Goal: Task Accomplishment & Management: Use online tool/utility

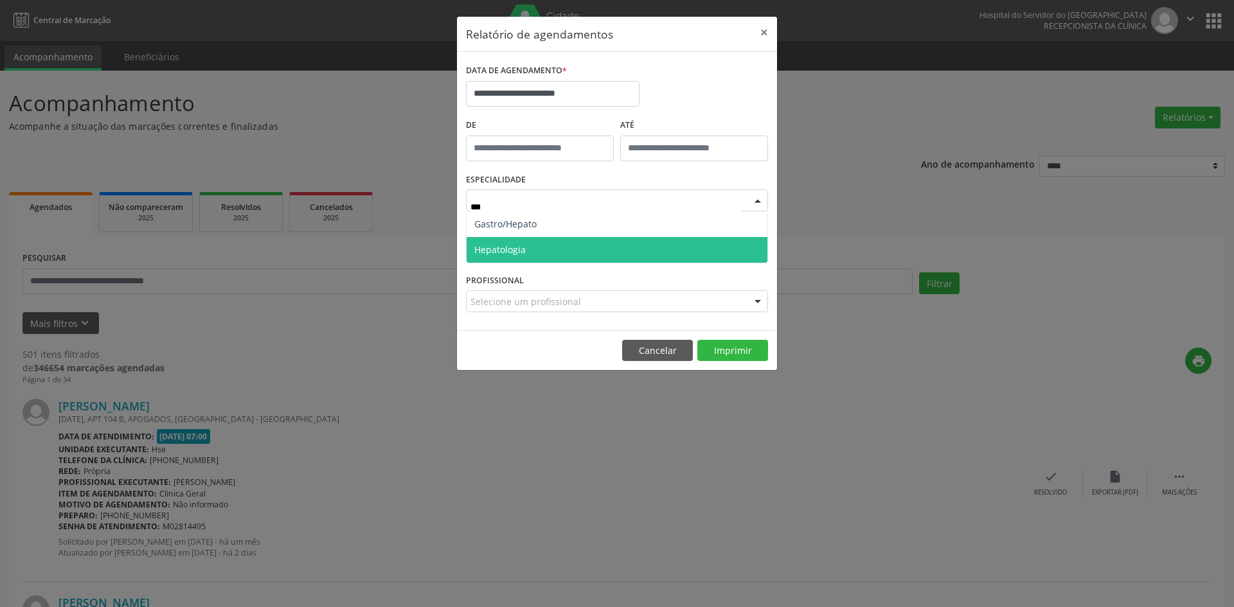
click at [580, 252] on span "Hepatologia" at bounding box center [617, 250] width 301 height 26
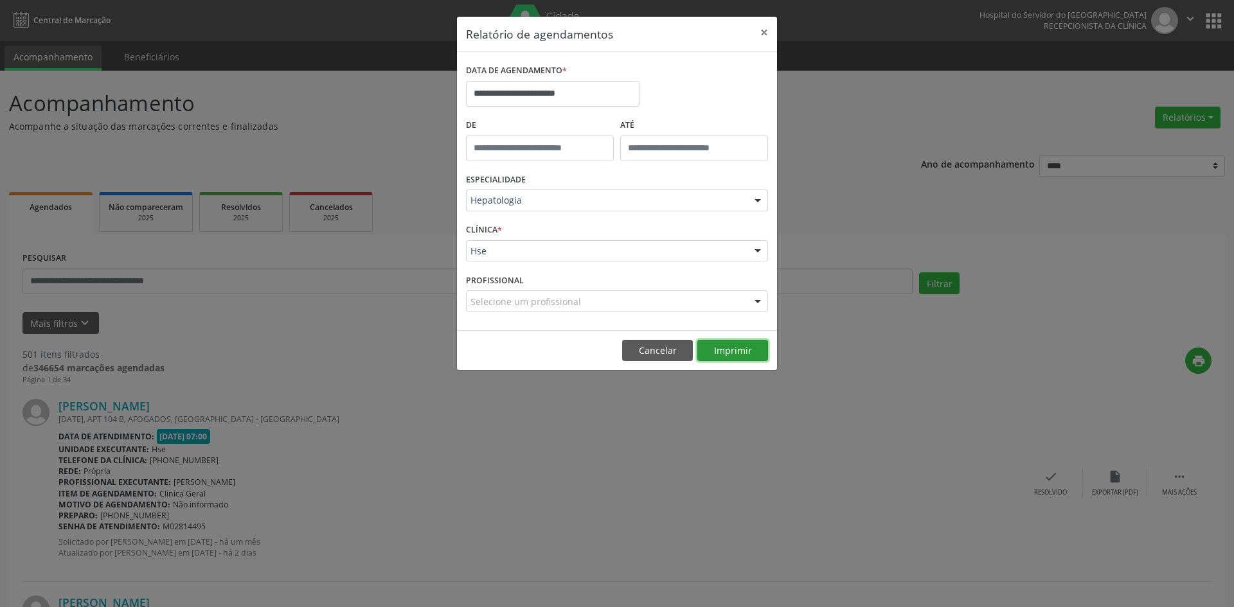
click at [725, 355] on button "Imprimir" at bounding box center [732, 351] width 71 height 22
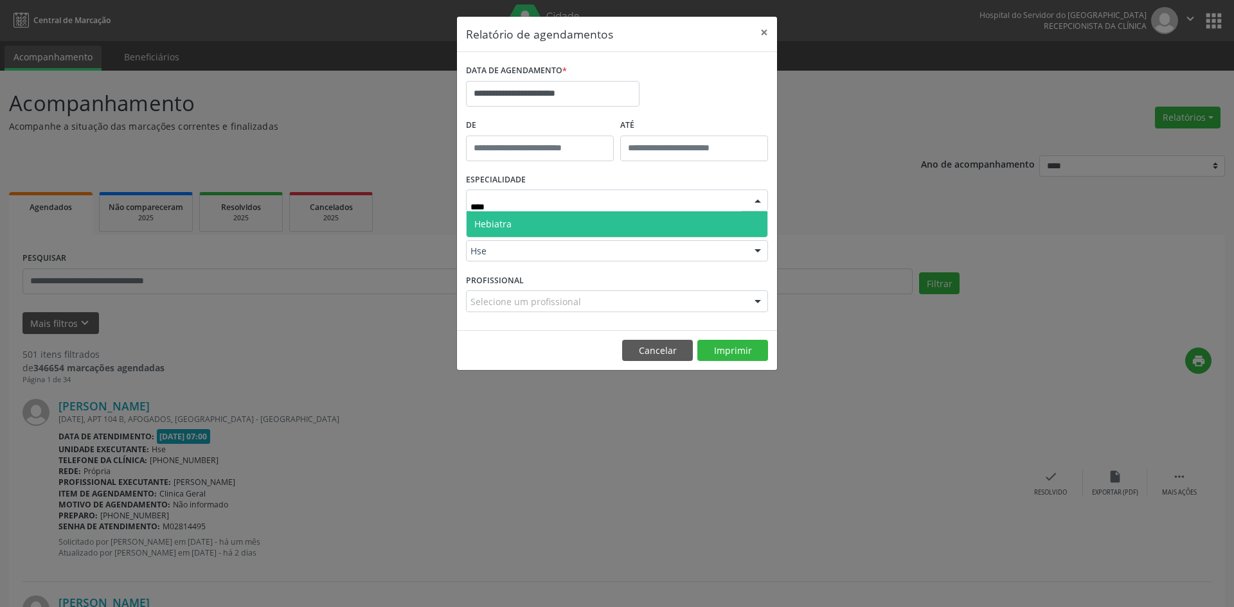
click at [557, 226] on span "Hebiatra" at bounding box center [617, 224] width 301 height 26
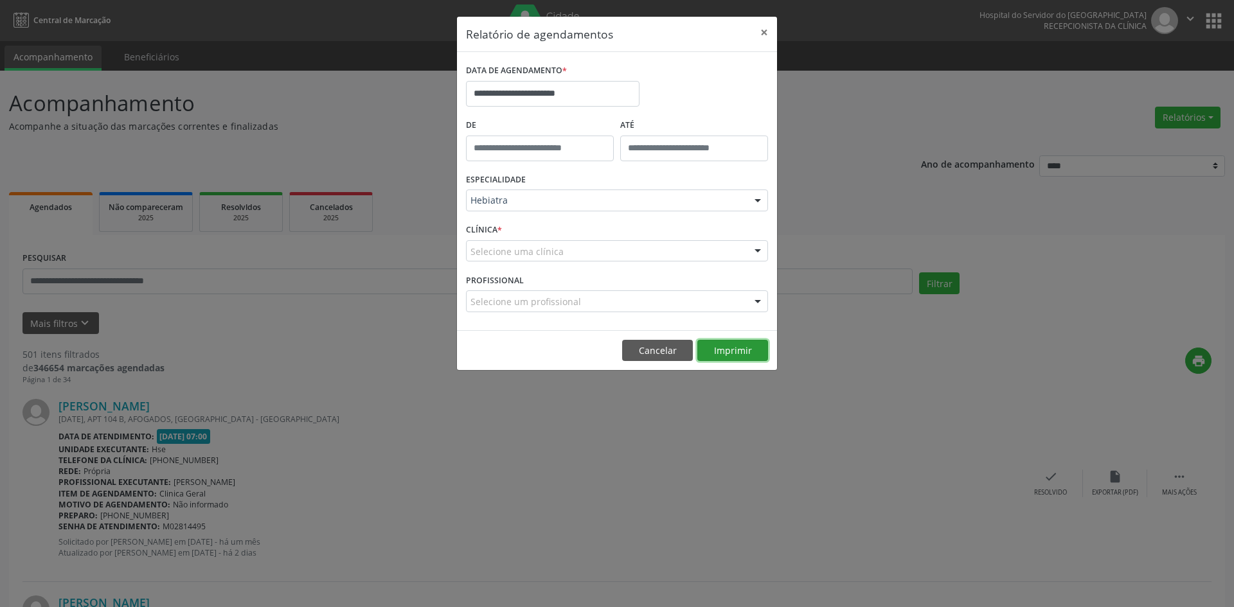
click at [729, 349] on button "Imprimir" at bounding box center [732, 351] width 71 height 22
click at [731, 352] on button "Imprimir" at bounding box center [732, 351] width 71 height 22
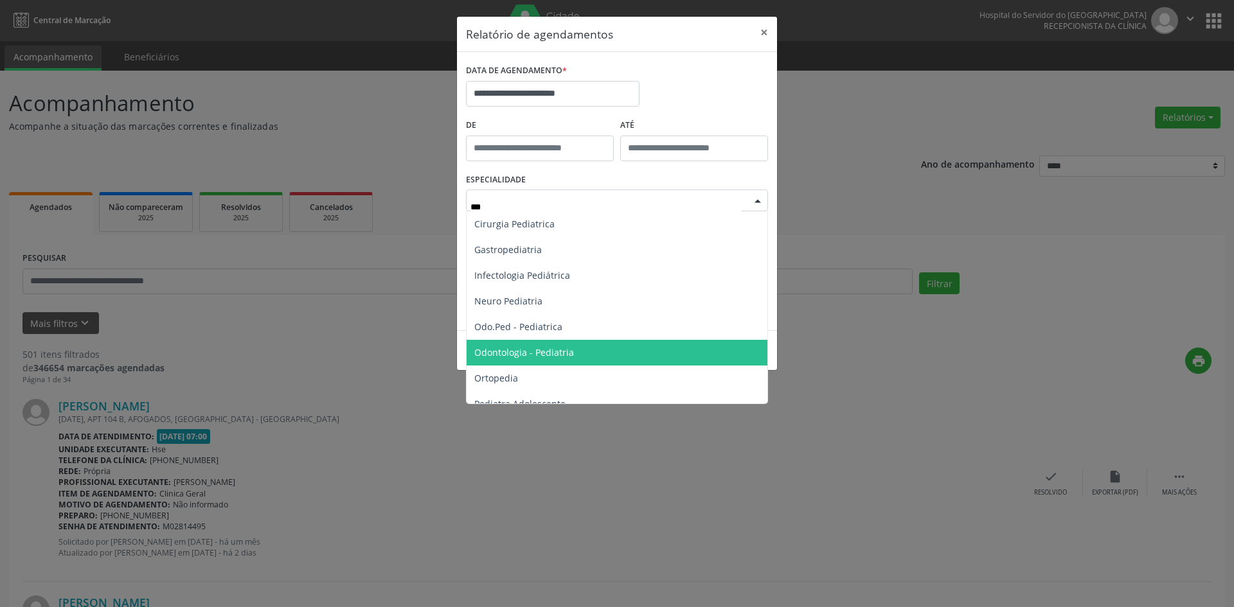
scroll to position [91, 0]
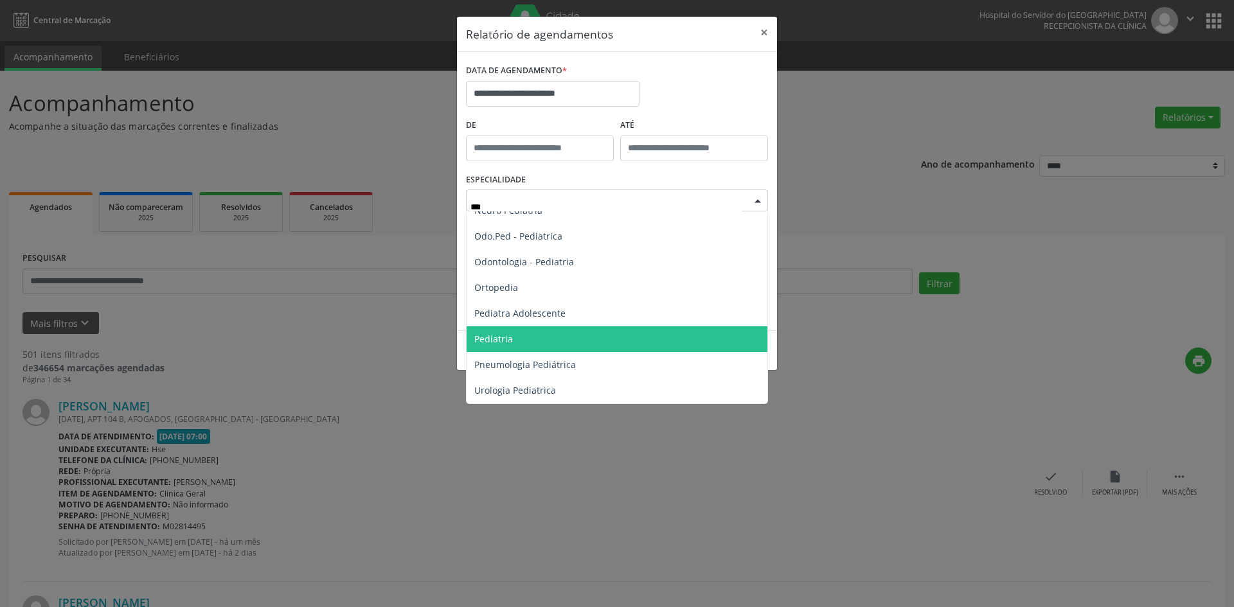
click at [542, 345] on span "Pediatria" at bounding box center [617, 339] width 301 height 26
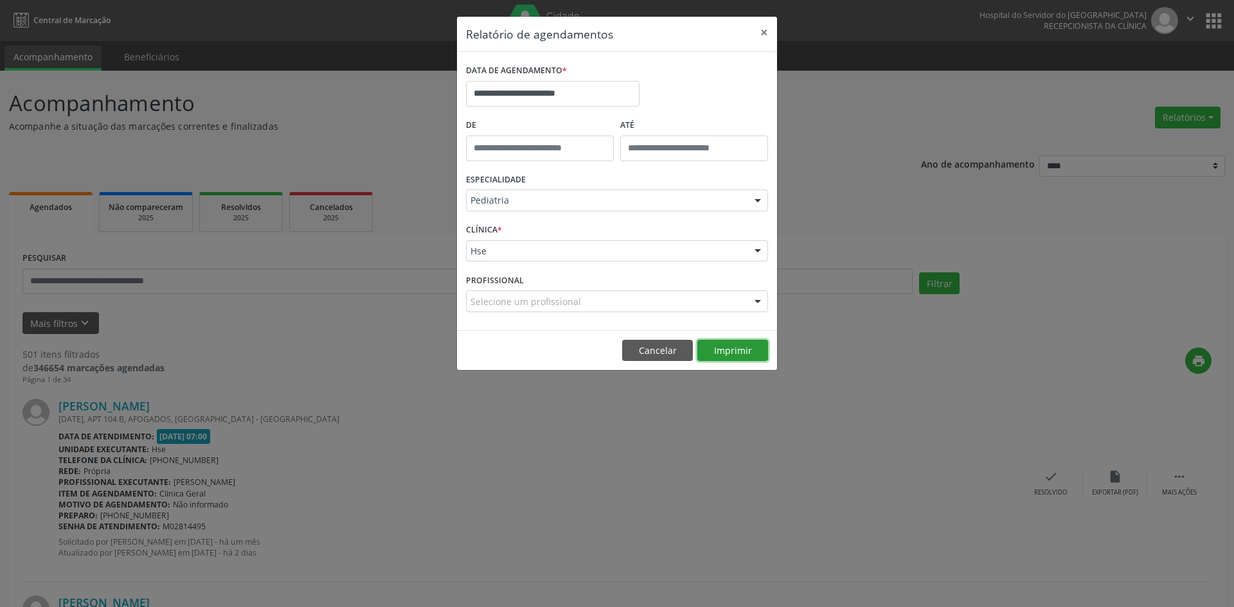
click at [734, 350] on button "Imprimir" at bounding box center [732, 351] width 71 height 22
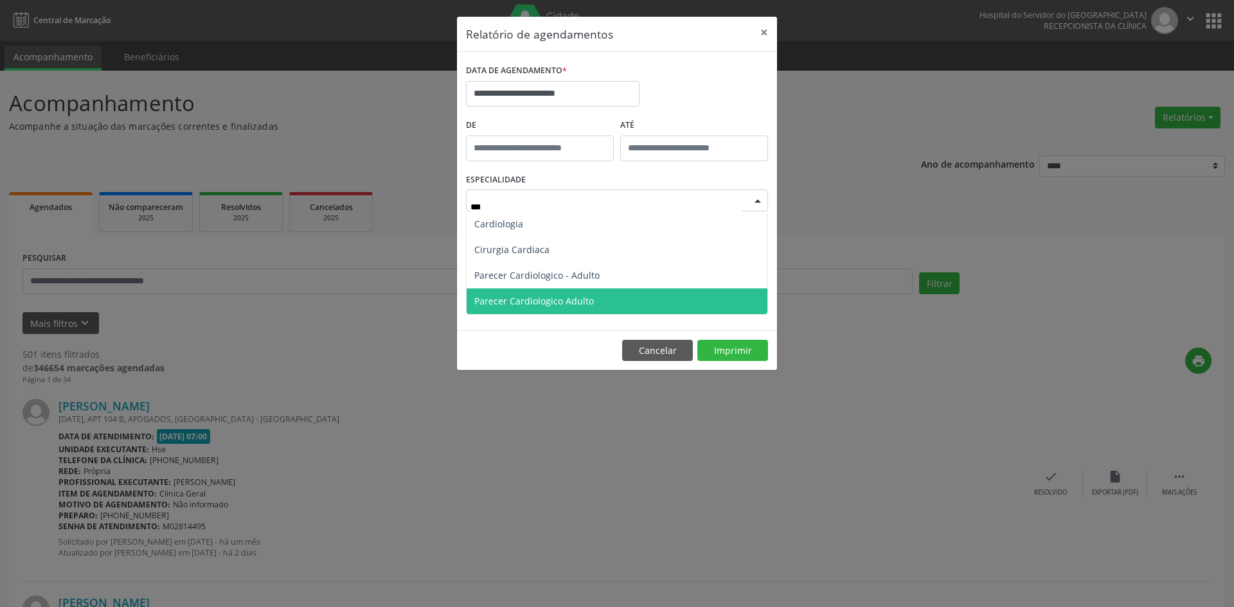
scroll to position [0, 0]
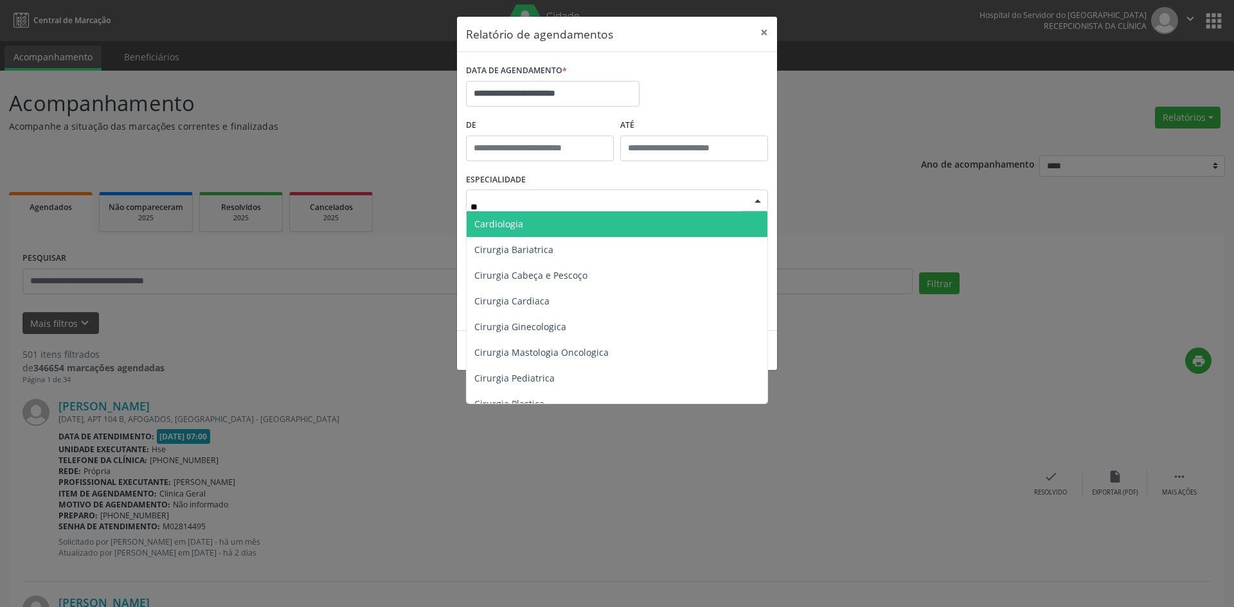
type input "*"
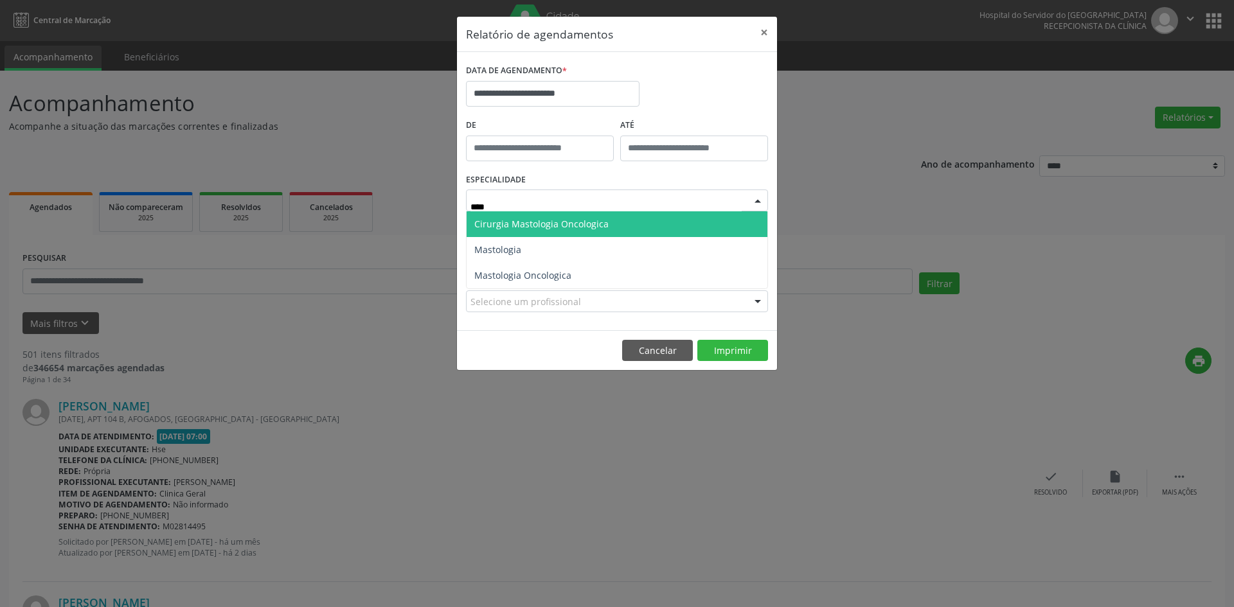
type input "*****"
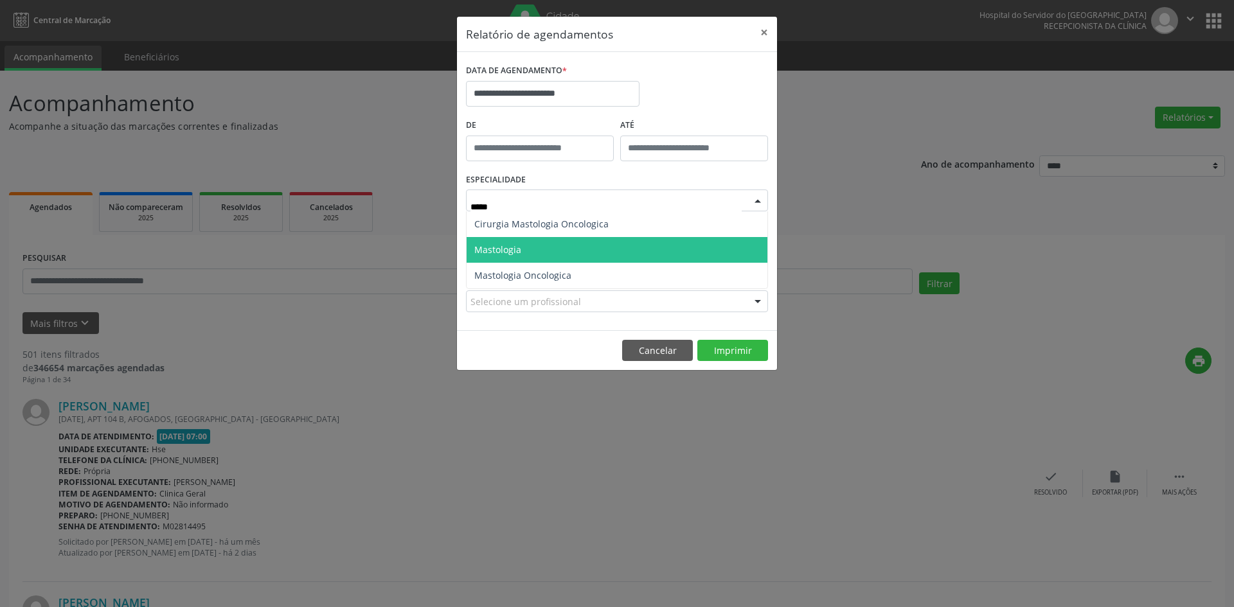
click at [520, 251] on span "Mastologia" at bounding box center [497, 250] width 47 height 12
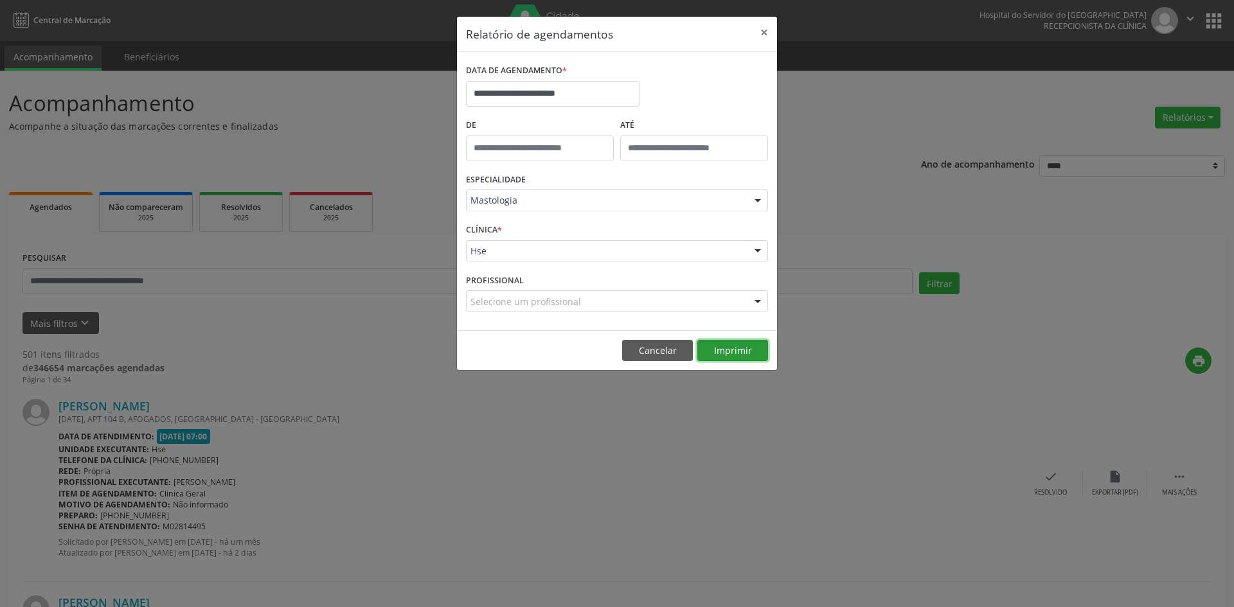
click at [742, 352] on button "Imprimir" at bounding box center [732, 351] width 71 height 22
click at [727, 350] on button "Imprimir" at bounding box center [732, 351] width 71 height 22
